Goal: Navigation & Orientation: Find specific page/section

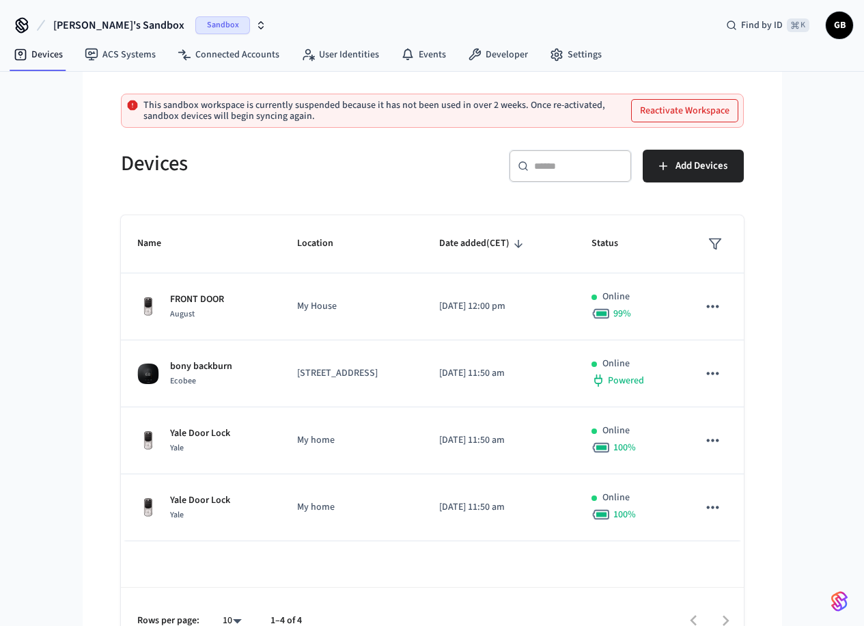
click at [195, 21] on span "Sandbox" at bounding box center [222, 25] width 55 height 18
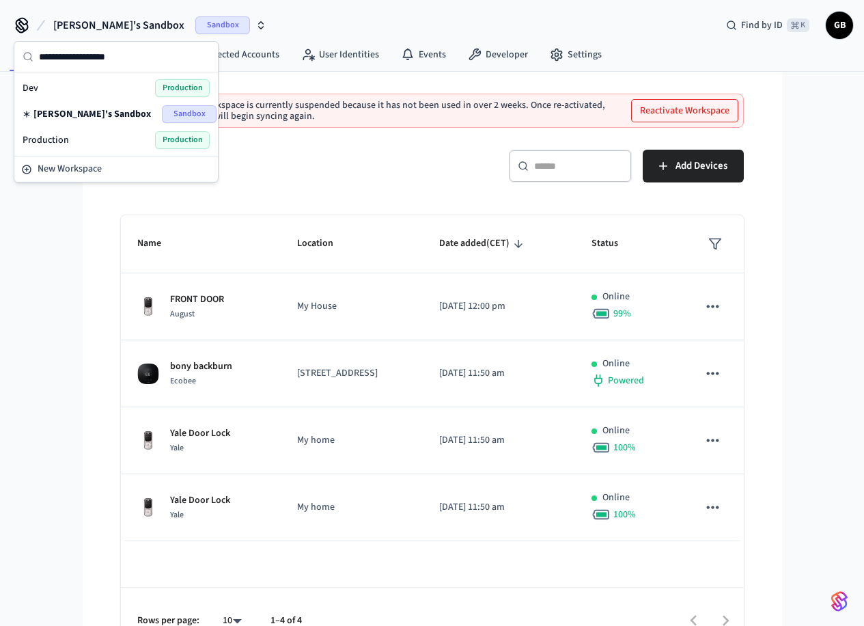
click at [81, 135] on div "Production Production" at bounding box center [116, 140] width 187 height 18
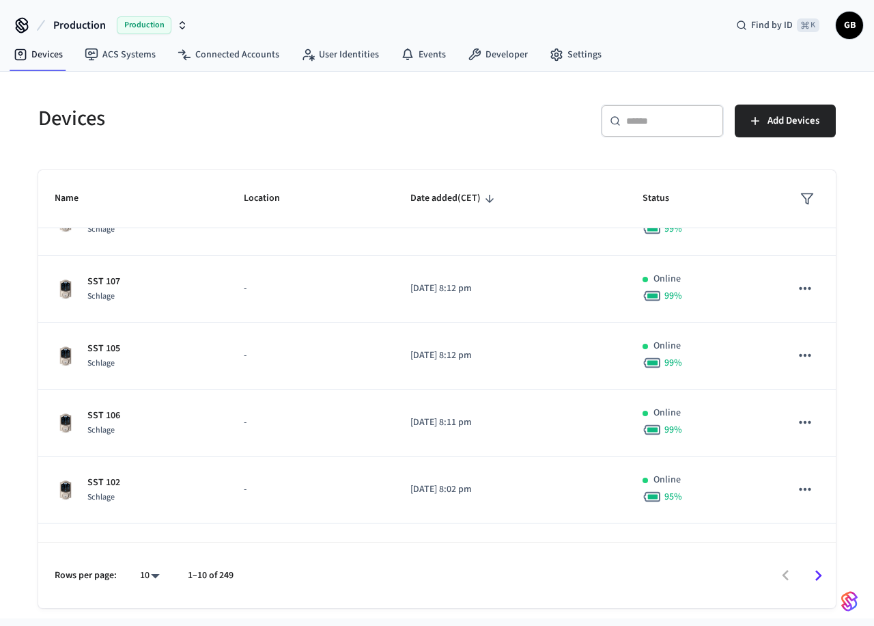
scroll to position [356, 0]
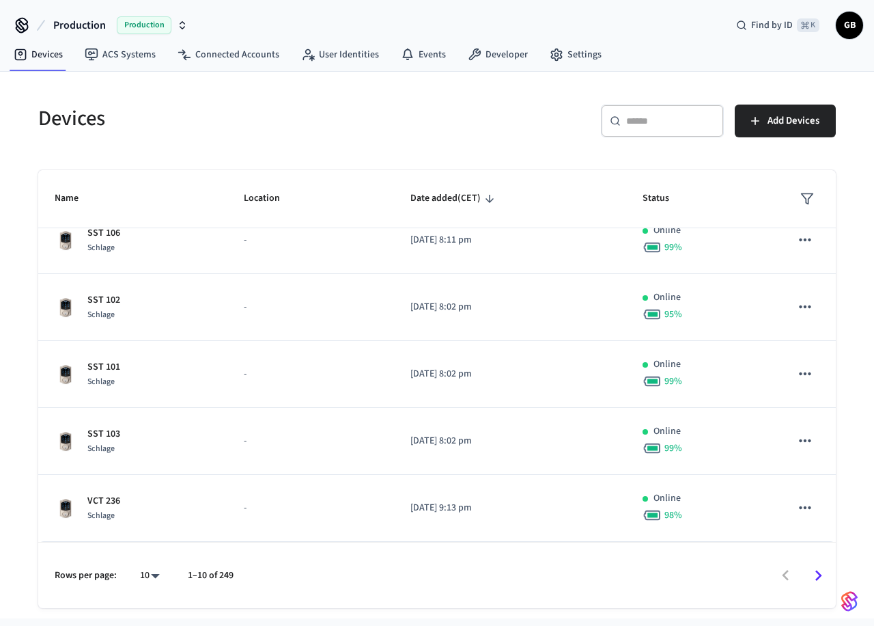
click at [824, 569] on icon "Go to next page" at bounding box center [818, 575] width 21 height 21
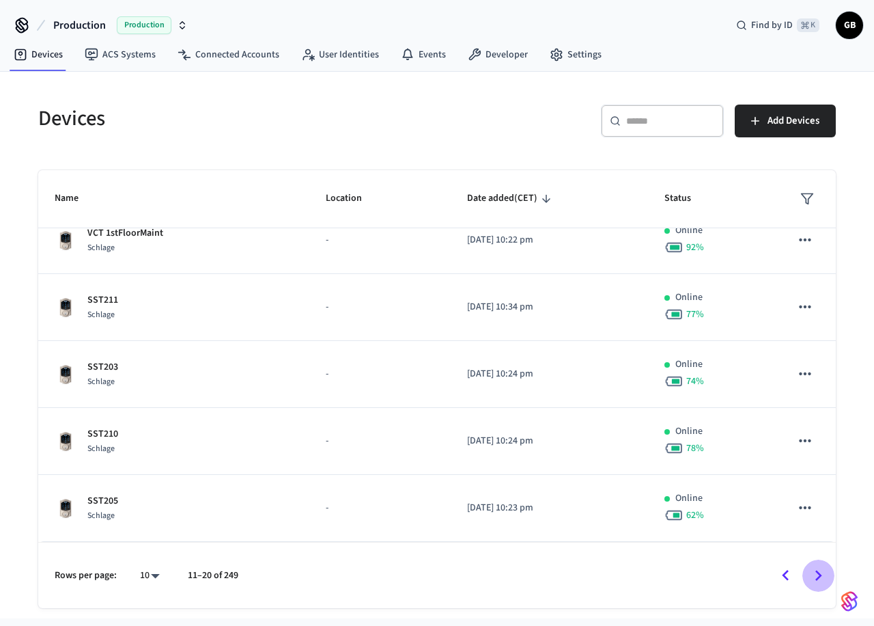
click at [824, 569] on icon "Go to next page" at bounding box center [818, 575] width 21 height 21
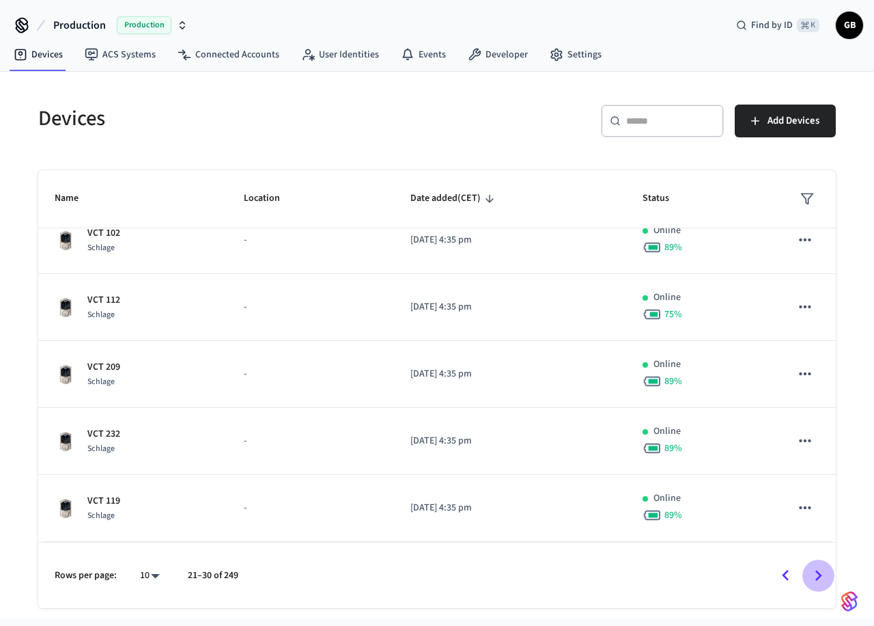
click at [824, 569] on icon "Go to next page" at bounding box center [818, 575] width 21 height 21
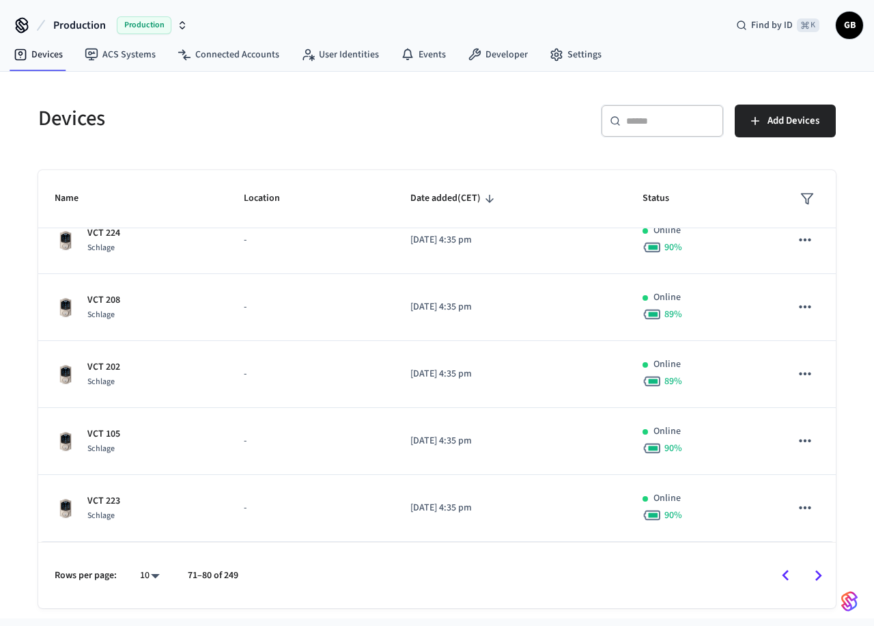
click at [824, 569] on icon "Go to next page" at bounding box center [818, 575] width 21 height 21
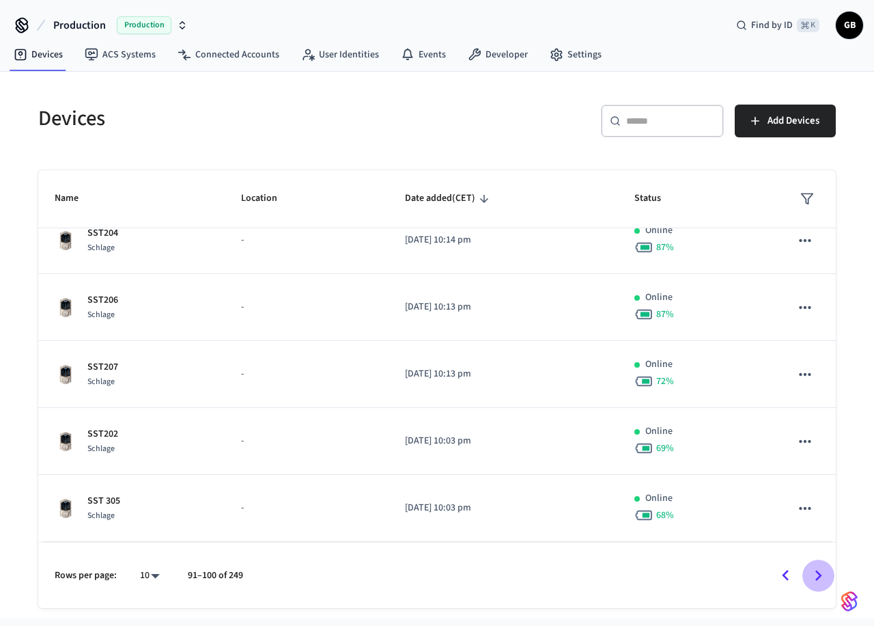
click at [824, 569] on icon "Go to next page" at bounding box center [818, 575] width 21 height 21
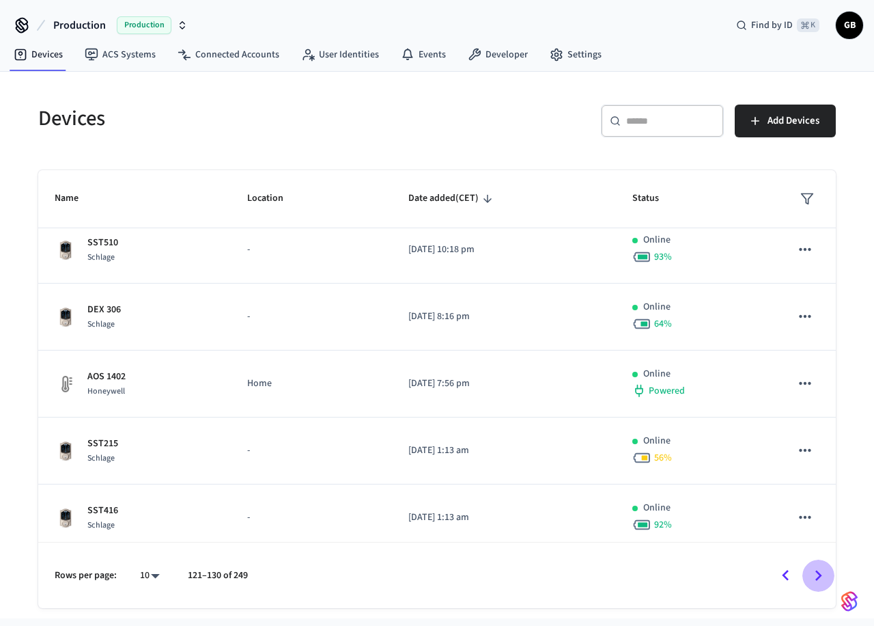
click at [824, 569] on icon "Go to next page" at bounding box center [818, 575] width 21 height 21
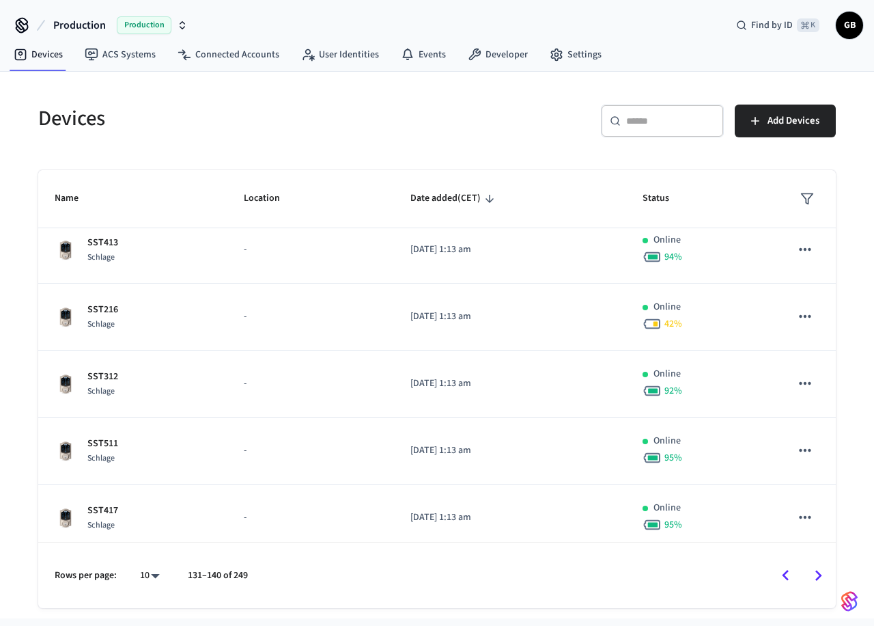
click at [824, 569] on icon "Go to next page" at bounding box center [818, 575] width 21 height 21
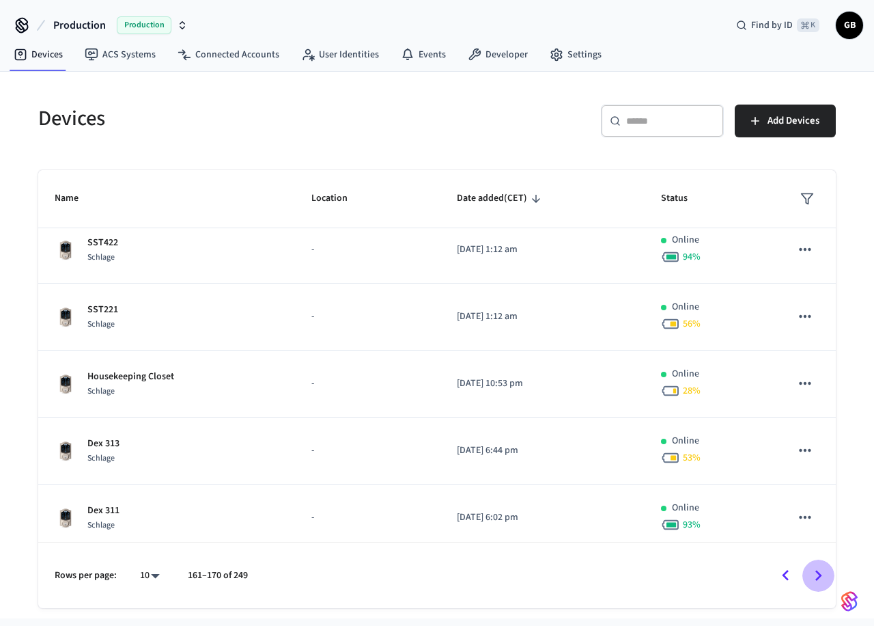
click at [824, 569] on icon "Go to next page" at bounding box center [818, 575] width 21 height 21
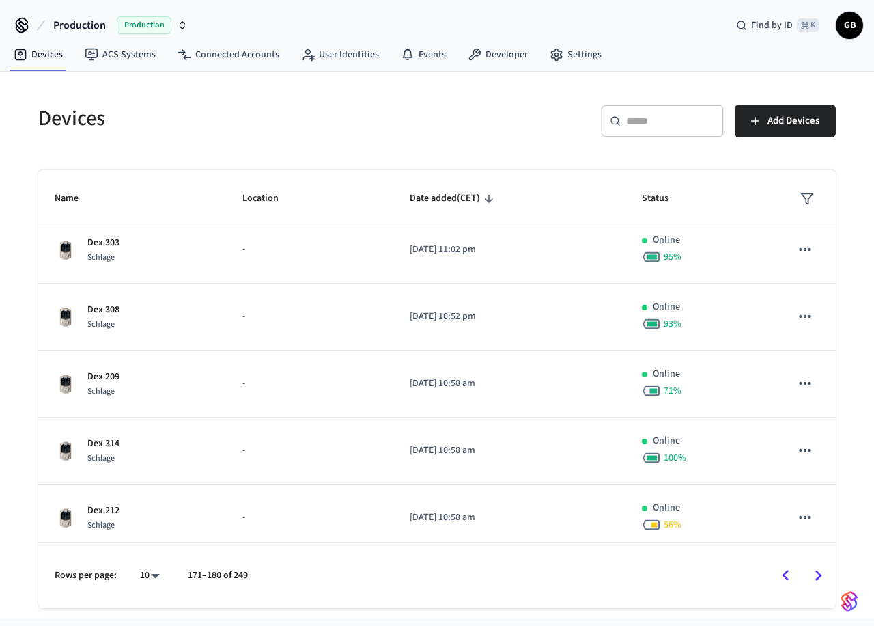
click at [824, 569] on icon "Go to next page" at bounding box center [818, 575] width 21 height 21
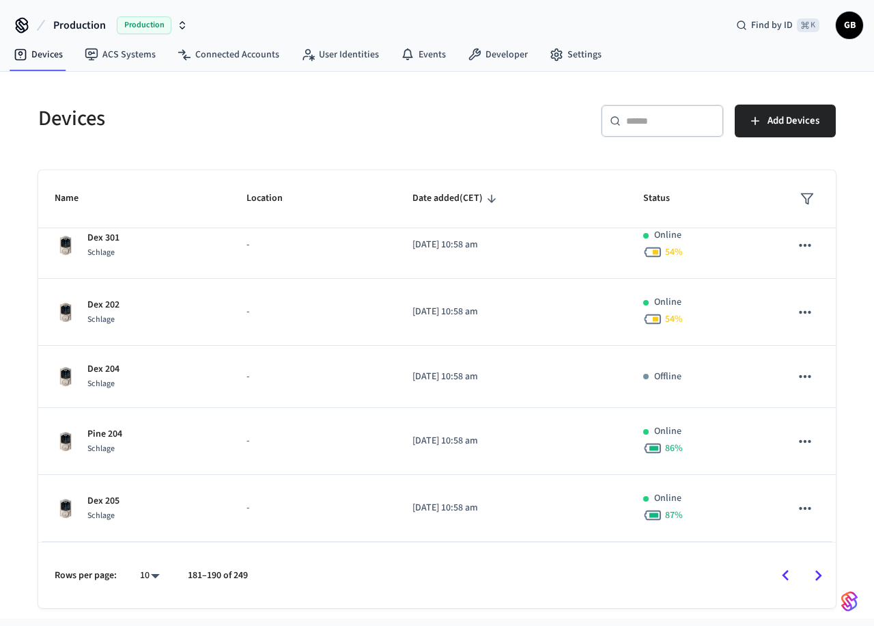
click at [824, 569] on icon "Go to next page" at bounding box center [818, 575] width 21 height 21
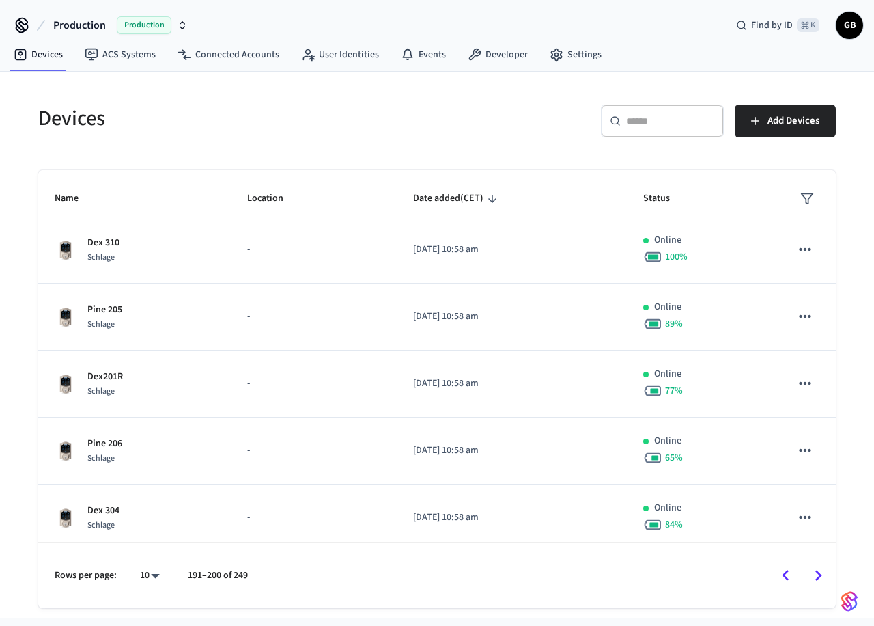
click at [824, 569] on icon "Go to next page" at bounding box center [818, 575] width 21 height 21
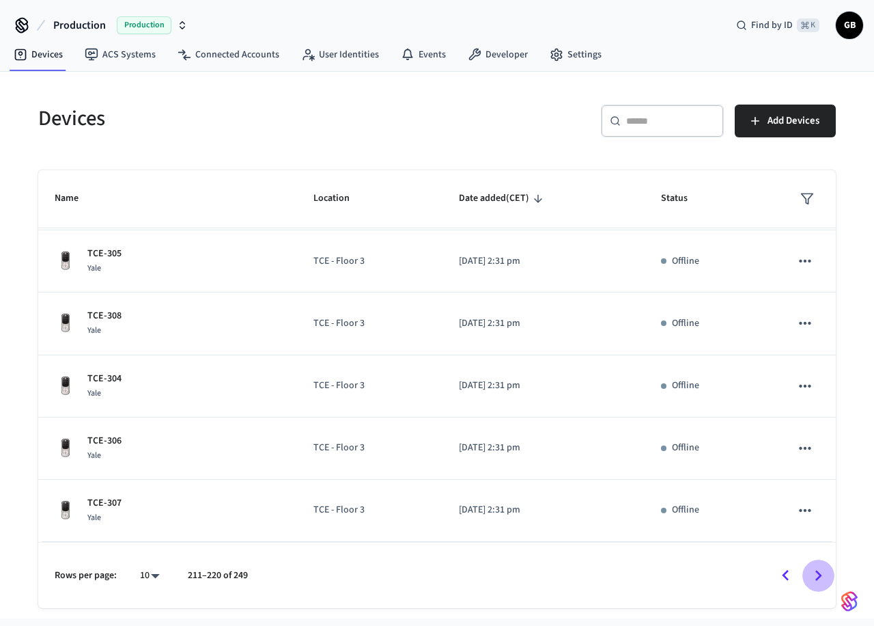
click at [824, 569] on icon "Go to next page" at bounding box center [818, 575] width 21 height 21
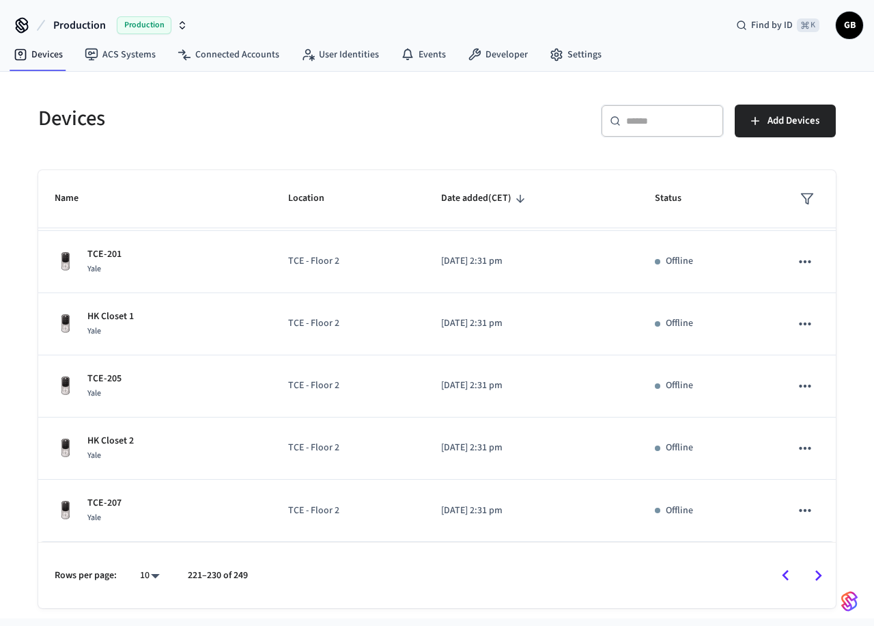
click at [227, 147] on div "Devices" at bounding box center [225, 118] width 407 height 60
